Goal: Check status: Check status

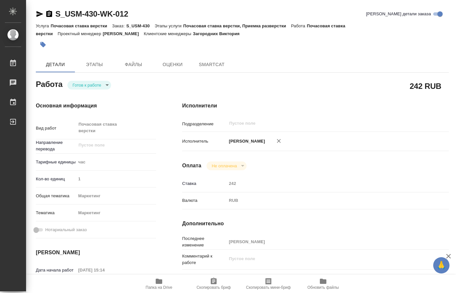
type textarea "x"
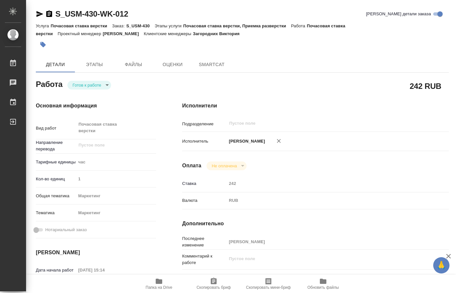
type textarea "x"
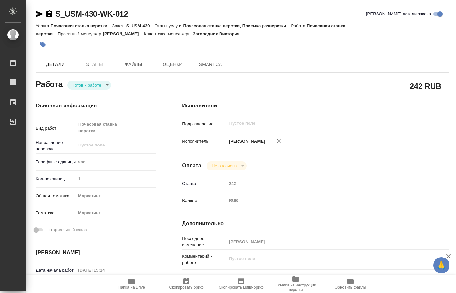
type textarea "x"
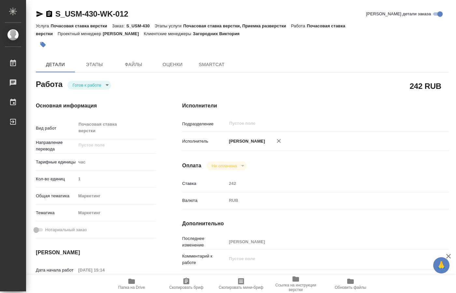
type textarea "x"
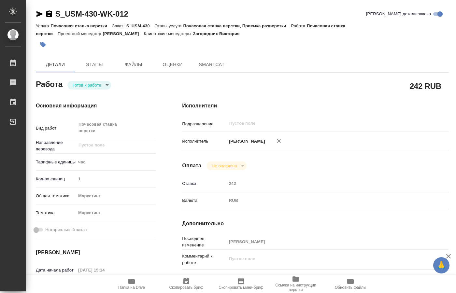
type textarea "x"
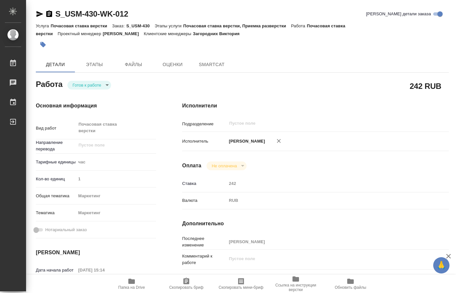
type textarea "x"
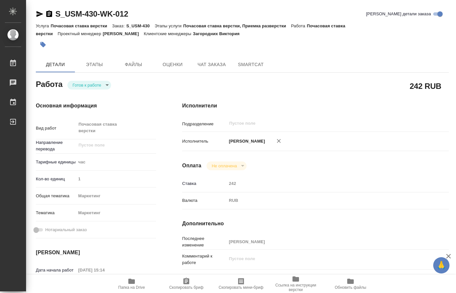
type textarea "x"
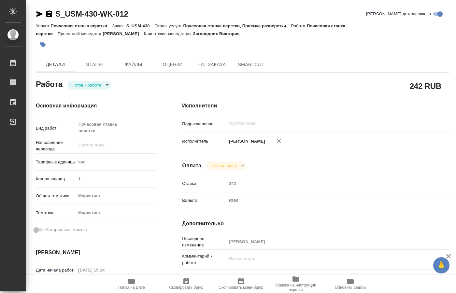
type textarea "x"
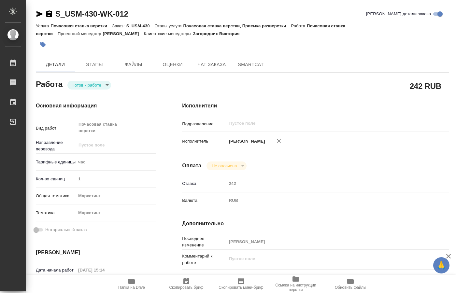
type textarea "x"
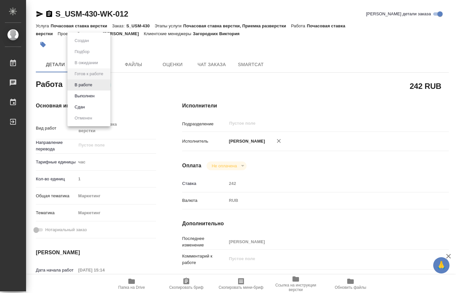
click at [104, 83] on body "🙏 .cls-1 fill:#fff; AWATERA [PERSON_NAME] 0 Чаты График Выйти S_USM-430-WK-012 …" at bounding box center [228, 146] width 456 height 293
click at [95, 94] on li "Выполнен" at bounding box center [88, 95] width 43 height 11
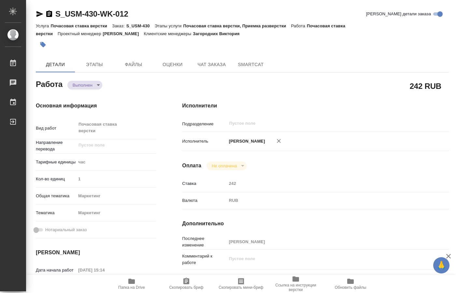
type textarea "x"
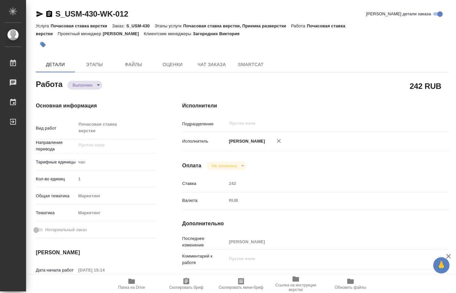
type textarea "x"
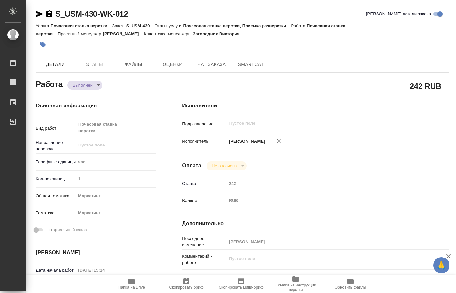
type textarea "x"
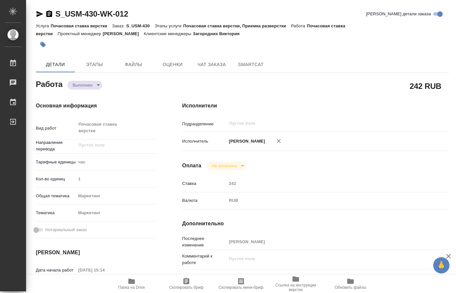
type textarea "x"
